Goal: Find specific page/section: Find specific page/section

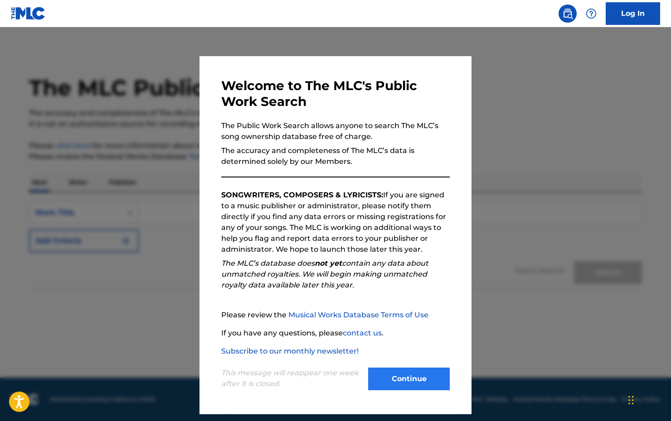
click at [419, 377] on button "Continue" at bounding box center [409, 379] width 82 height 23
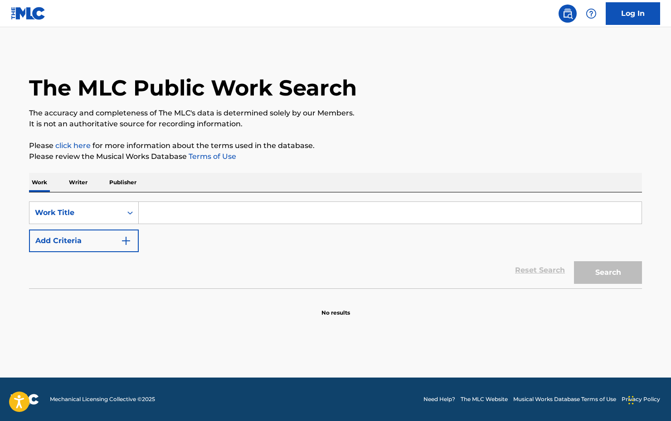
click at [39, 15] on img at bounding box center [28, 13] width 35 height 13
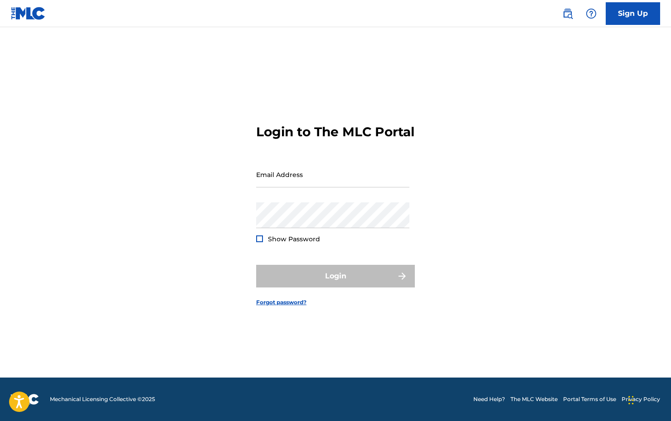
scroll to position [12, 0]
click at [123, 400] on span "Mechanical Licensing Collective © 2025" at bounding box center [102, 400] width 105 height 8
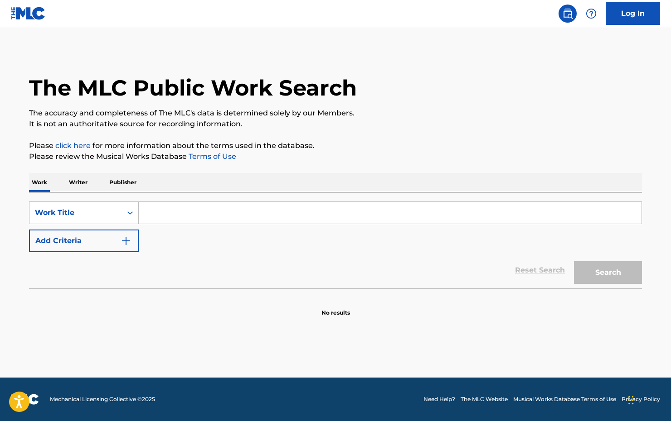
click at [29, 12] on img at bounding box center [28, 13] width 35 height 13
